Goal: Task Accomplishment & Management: Use online tool/utility

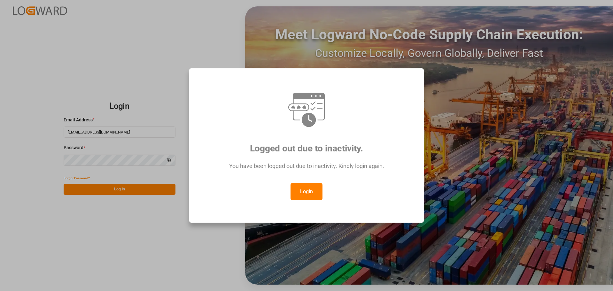
click at [312, 187] on button "Login" at bounding box center [307, 191] width 32 height 17
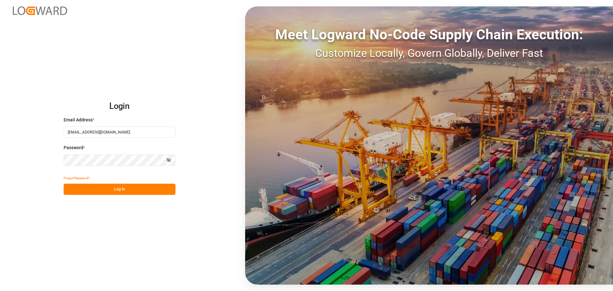
click at [137, 192] on button "Log In" at bounding box center [120, 189] width 112 height 11
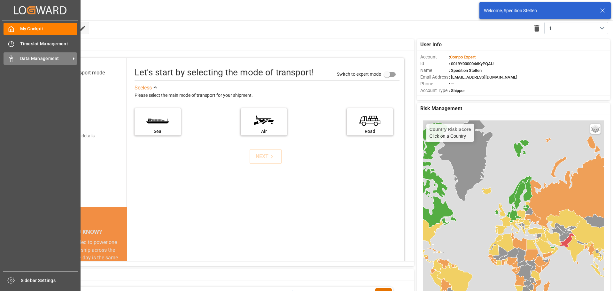
click at [54, 54] on div "Data Management Data Management" at bounding box center [41, 58] width 74 height 12
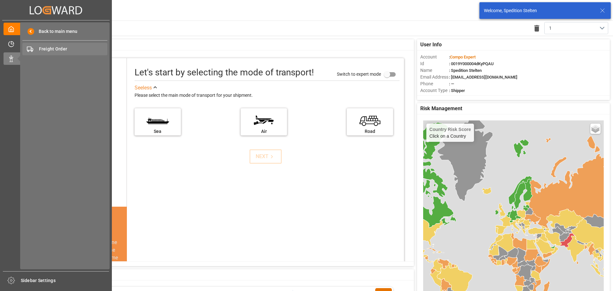
click at [80, 45] on div "Freight Order Freight Order" at bounding box center [64, 49] width 85 height 12
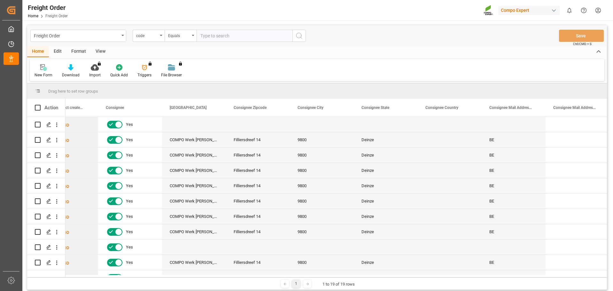
scroll to position [0, 470]
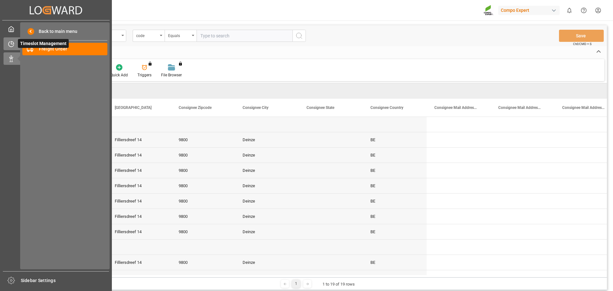
click at [19, 43] on span "Timeslot Management" at bounding box center [43, 43] width 51 height 9
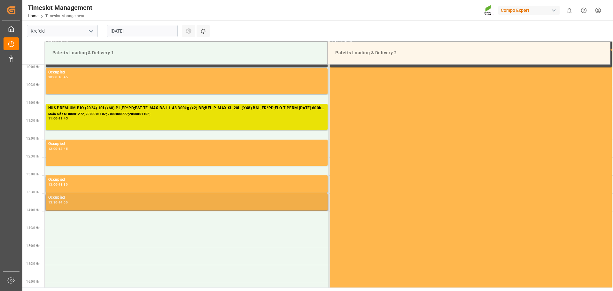
scroll to position [390, 0]
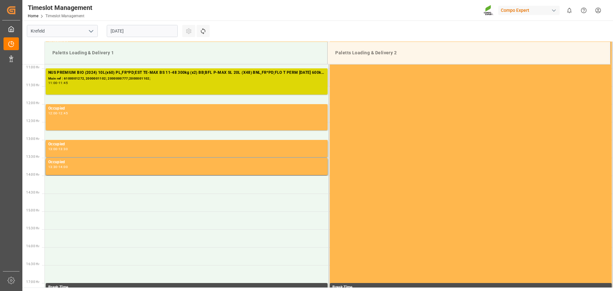
click at [134, 87] on div "NUS PREMIUM BIO (2024) 10L(x60) PL,FR*PD;EST TE-MAX BS 11-48 300kg (x2) BB;BFL …" at bounding box center [186, 82] width 277 height 24
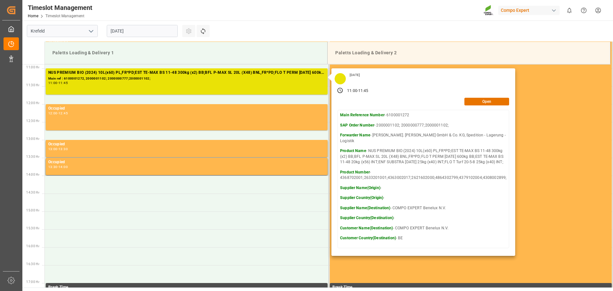
scroll to position [422, 0]
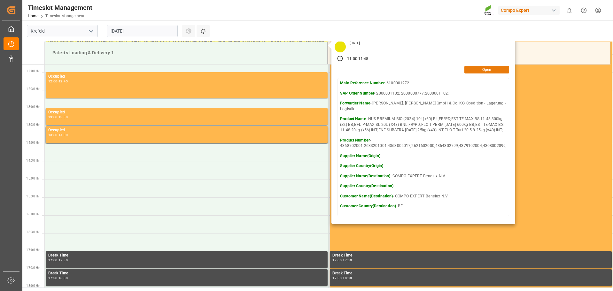
click at [478, 68] on button "Open" at bounding box center [487, 70] width 45 height 8
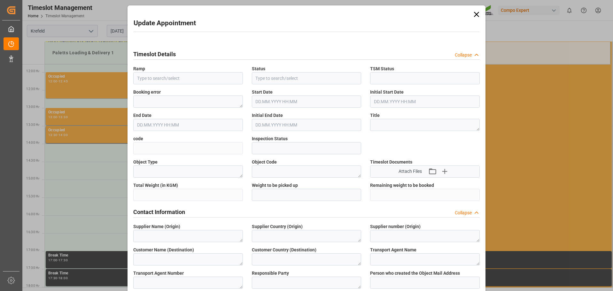
type input "Paletts Loading & Delivery 1"
type input "Loading start"
type input "Booked"
type input "daacdc49cb94"
type input "Open"
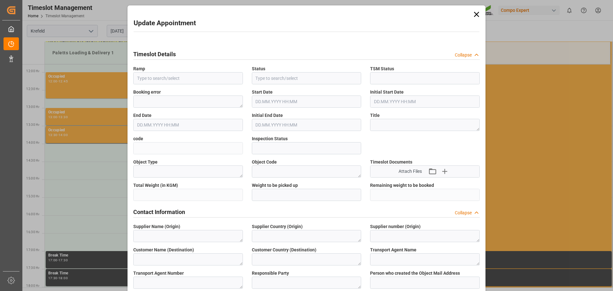
type textarea "Main-Run"
type textarea "SP_EWM"
type textarea "COMPO EXPERT Benelux N.V."
type textarea "BE"
type textarea "[PERSON_NAME]. [PERSON_NAME] GmbH & Co. KG, Spedition - Lagerung - Logistik"
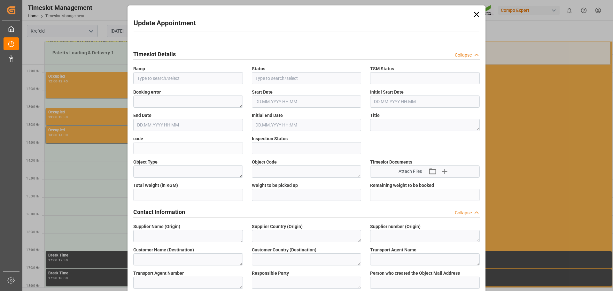
type textarea "5322441"
type textarea "Logistics Service Provider"
type input "[PERSON_NAME][EMAIL_ADDRESS][DOMAIN_NAME]"
type textarea "6100001272"
type textarea "2000001102; 2000000777;2000001102;"
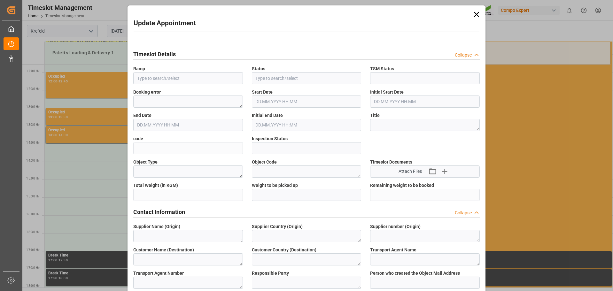
type textarea "4100002839;4100003912;4100000299;4100003070;4100003911;4100002454;4100004011;"
type textarea "NUS PREMIUM BIO (2024) 10L(x60) PL,FR*PD;EST TE-MAX BS 11-48 300kg (x2) BB;BFL …"
type textarea "4368702001;2633201001;4363002017;2621602000;4864302799;4379102004;4308002899;"
type textarea "Z100"
type textarea "3200"
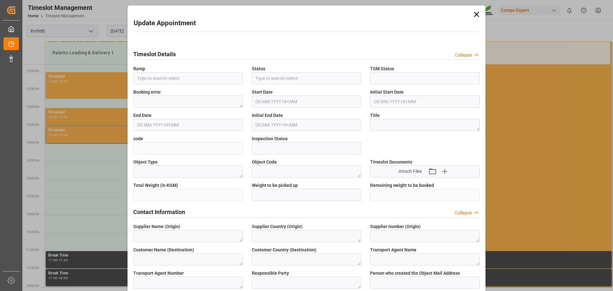
type input "6100001272"
type input "Paletts Loading & Delivery 1"
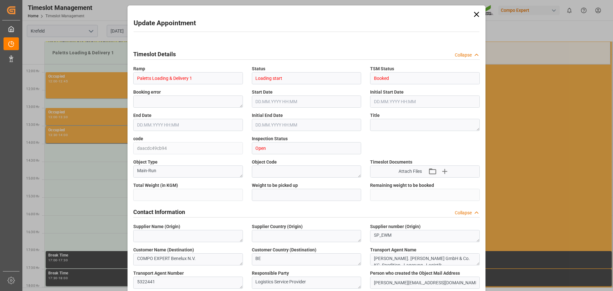
type input "30786.6"
type input "0"
type input "[DATE] 11:00"
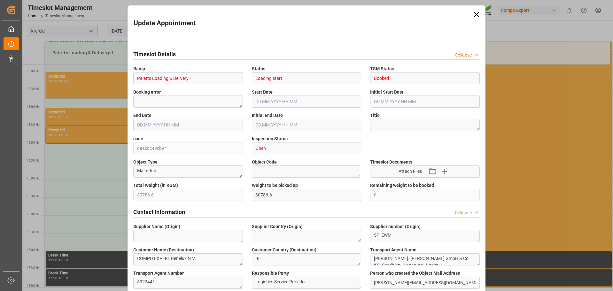
type input "[DATE] 11:00"
type input "[DATE] 11:45"
type input "[DATE] 11:30"
type input "[DATE] 09:49"
type input "[DATE] 12:10"
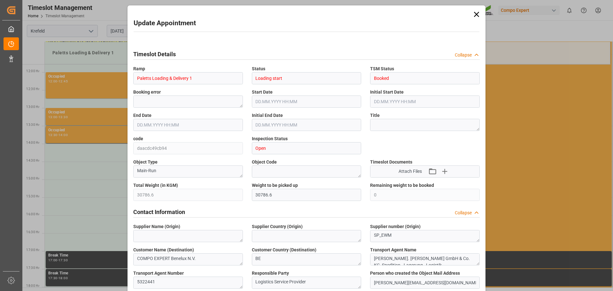
type input "[DATE] 12:10"
type input "[DATE] 09:59"
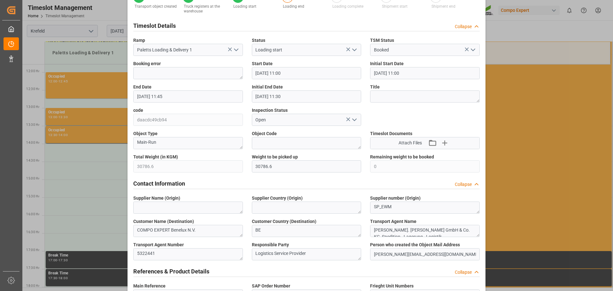
scroll to position [0, 0]
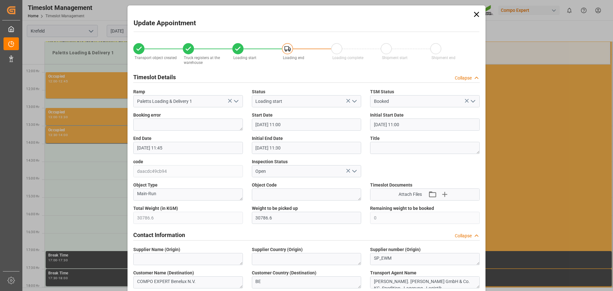
click at [477, 15] on icon at bounding box center [476, 14] width 9 height 9
